Goal: Transaction & Acquisition: Purchase product/service

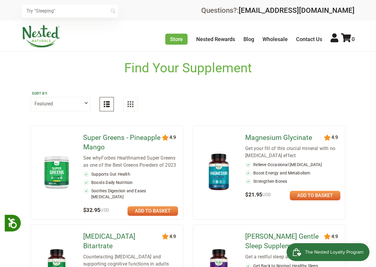
click at [152, 211] on link at bounding box center [152, 211] width 51 height 10
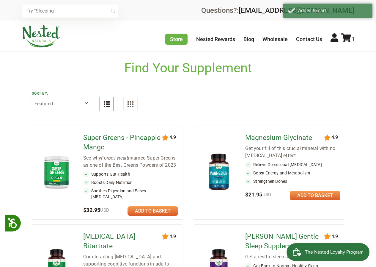
click at [151, 212] on link at bounding box center [152, 211] width 51 height 10
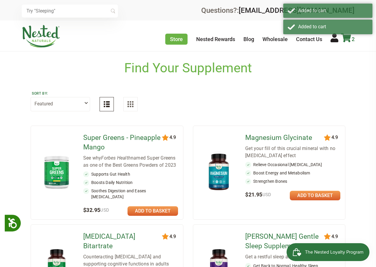
click at [346, 40] on icon at bounding box center [346, 37] width 10 height 9
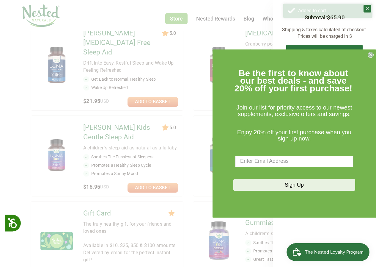
scroll to position [238, 0]
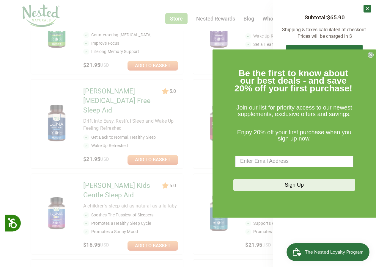
click at [368, 56] on circle "Close dialog" at bounding box center [371, 55] width 6 height 6
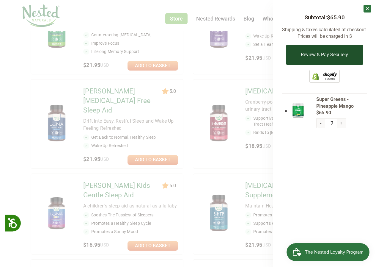
click at [322, 56] on button "Review & Pay Securely" at bounding box center [324, 55] width 76 height 20
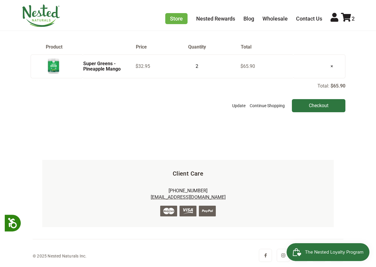
scroll to position [51, 0]
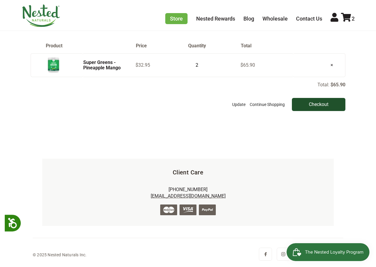
click at [320, 107] on input "Checkout" at bounding box center [318, 104] width 53 height 13
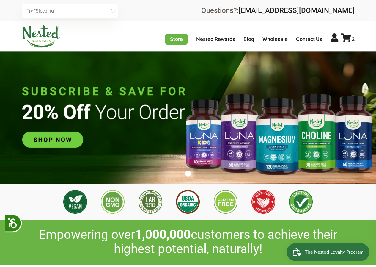
scroll to position [0, 1044]
click at [69, 142] on img at bounding box center [188, 117] width 376 height 132
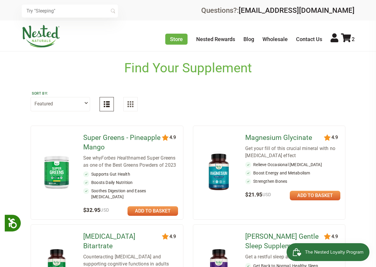
click at [318, 193] on link at bounding box center [315, 195] width 51 height 10
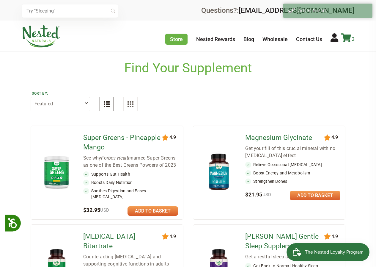
click at [350, 38] on icon at bounding box center [346, 37] width 10 height 9
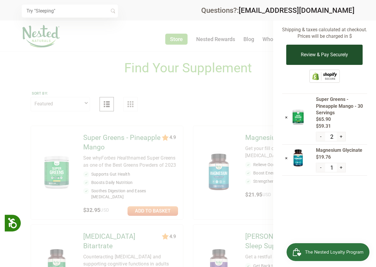
click at [329, 54] on button "Review & Pay Securely" at bounding box center [324, 55] width 76 height 20
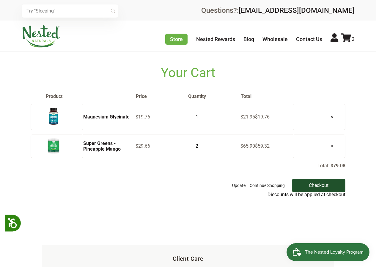
click at [317, 183] on input "Checkout" at bounding box center [318, 185] width 53 height 13
